Goal: Task Accomplishment & Management: Manage account settings

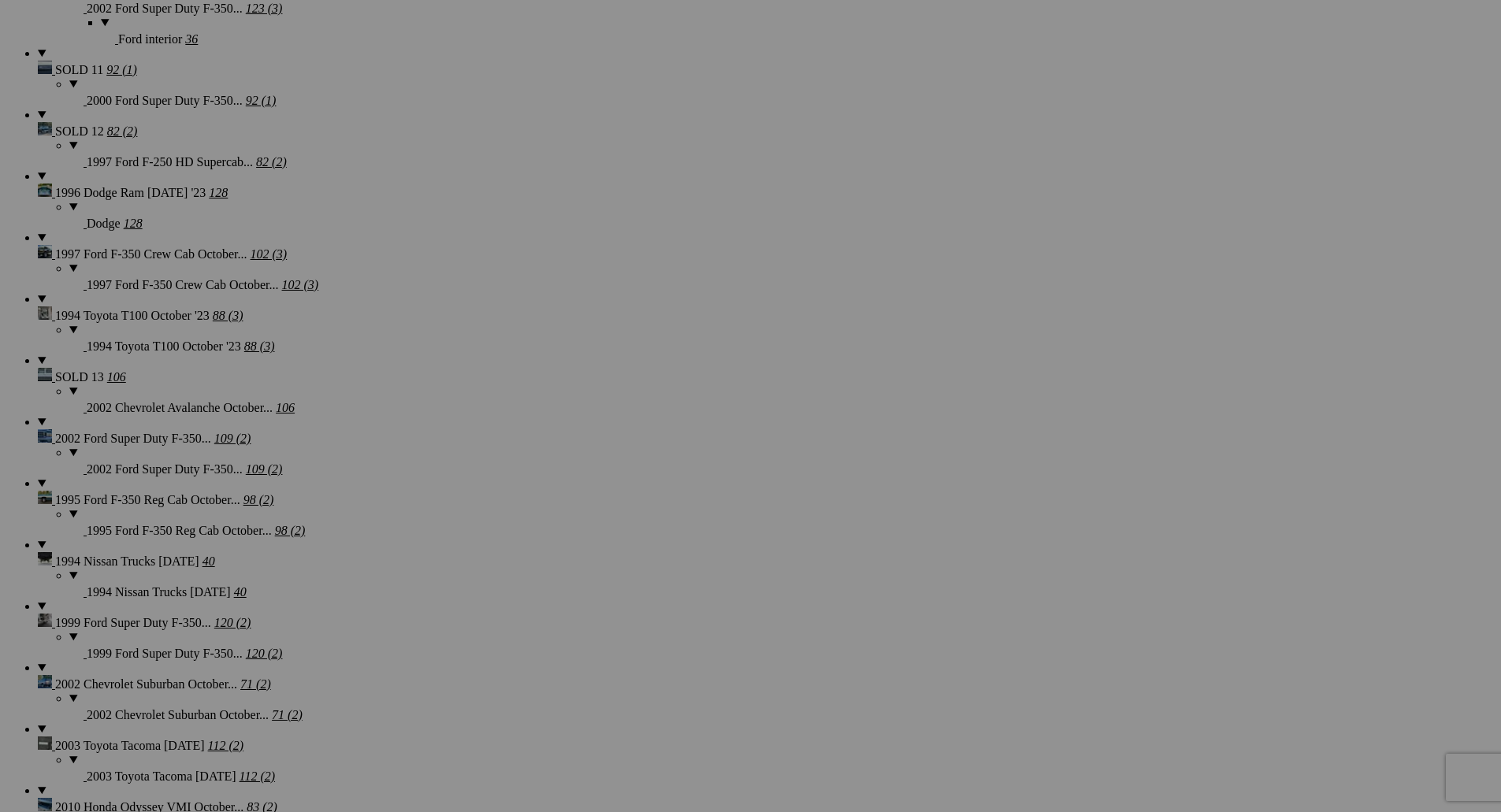
scroll to position [3452, 0]
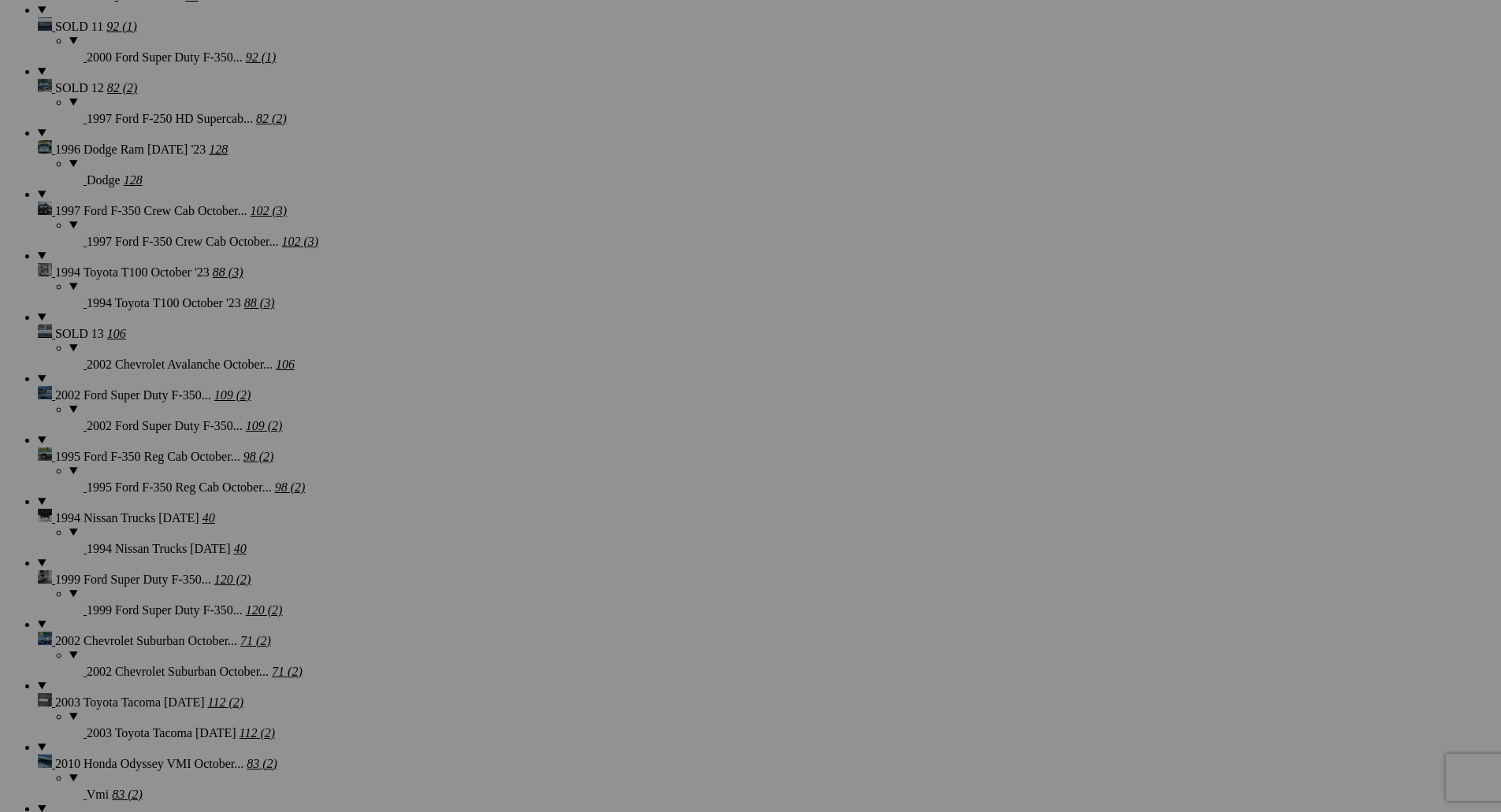
drag, startPoint x: 1506, startPoint y: 90, endPoint x: 1458, endPoint y: 597, distance: 509.3
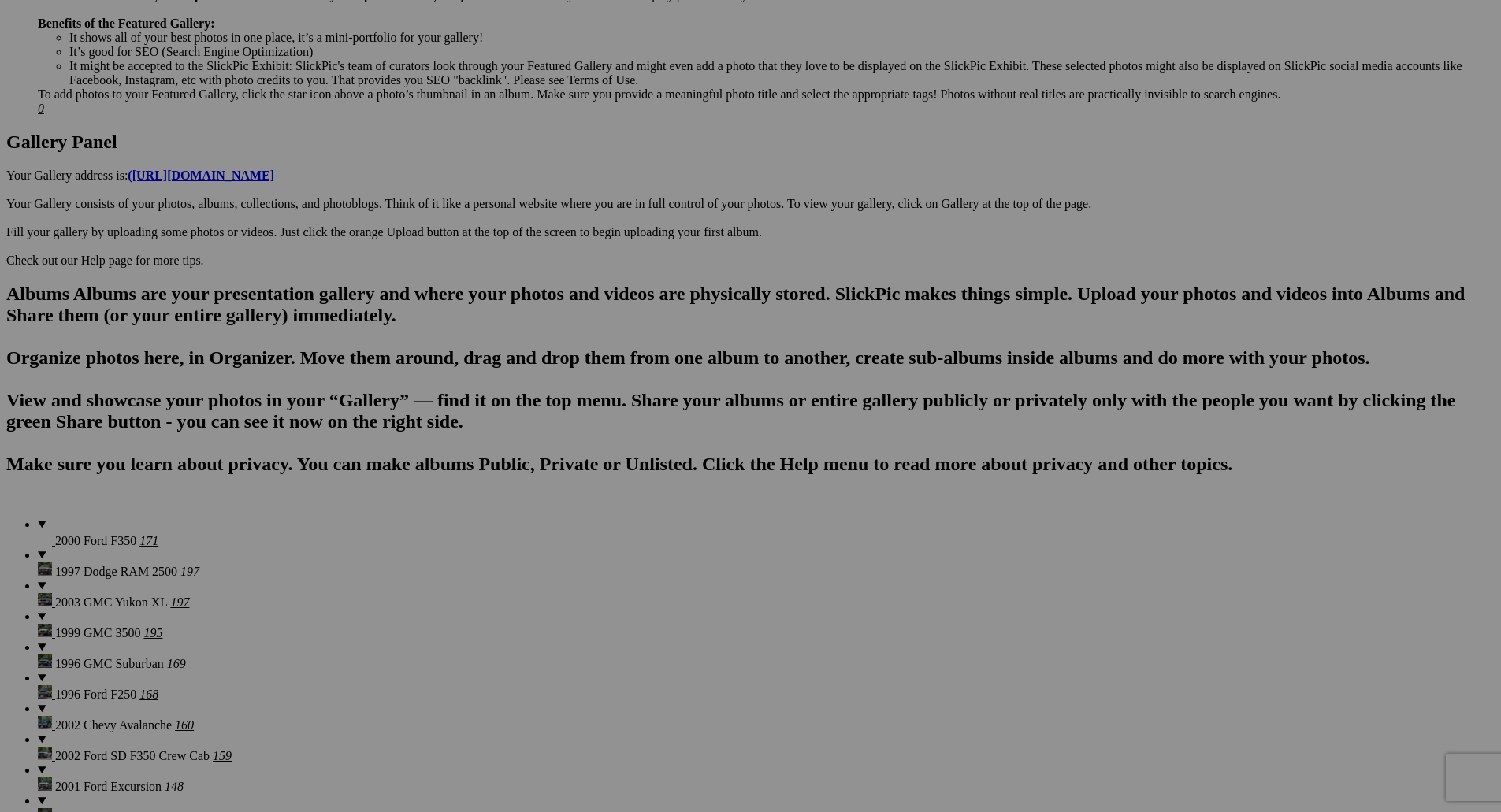
scroll to position [0, 0]
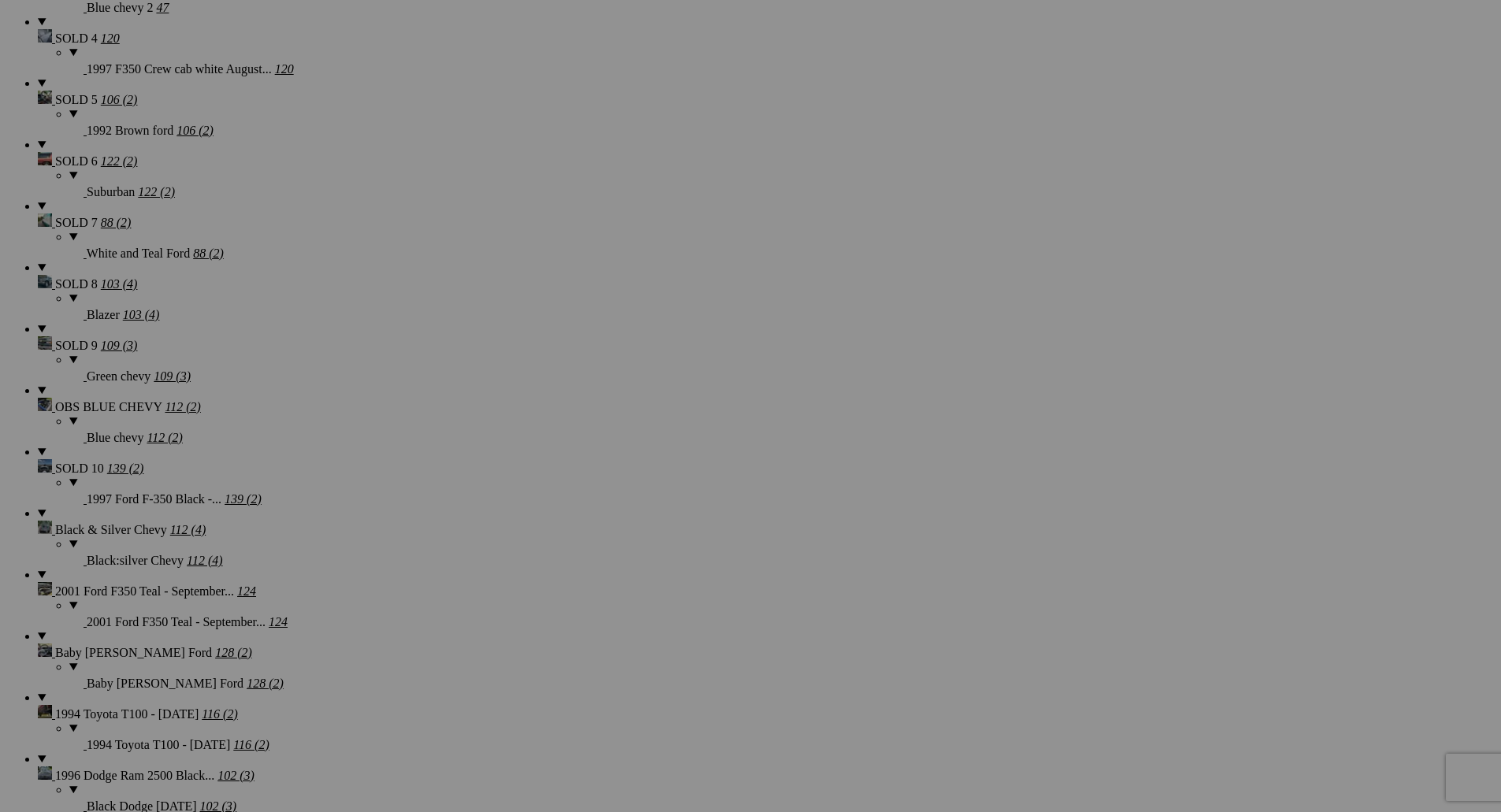
scroll to position [2390, 0]
